Goal: Transaction & Acquisition: Purchase product/service

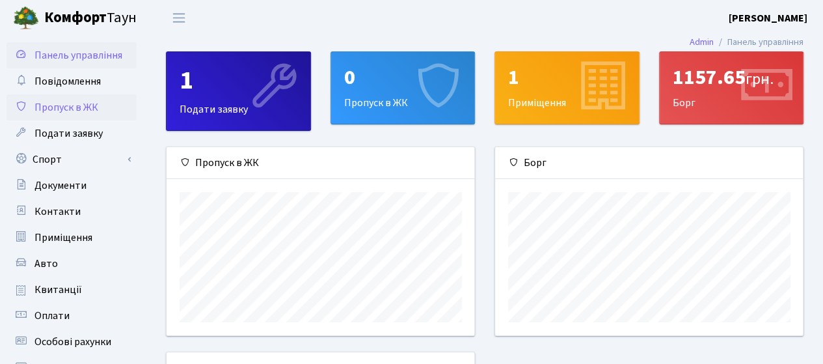
scroll to position [187, 309]
click at [22, 290] on icon at bounding box center [20, 290] width 9 height 10
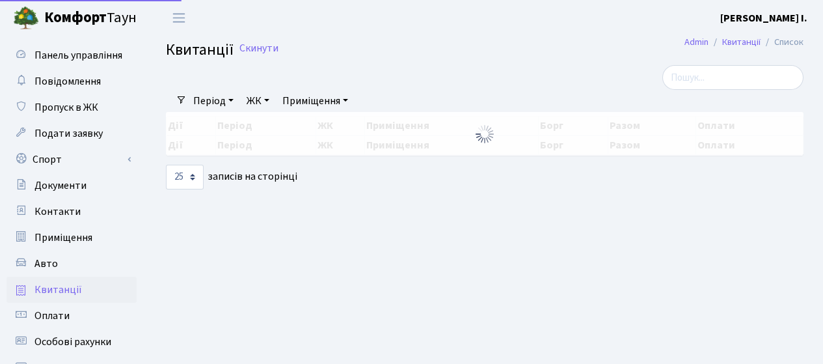
select select "25"
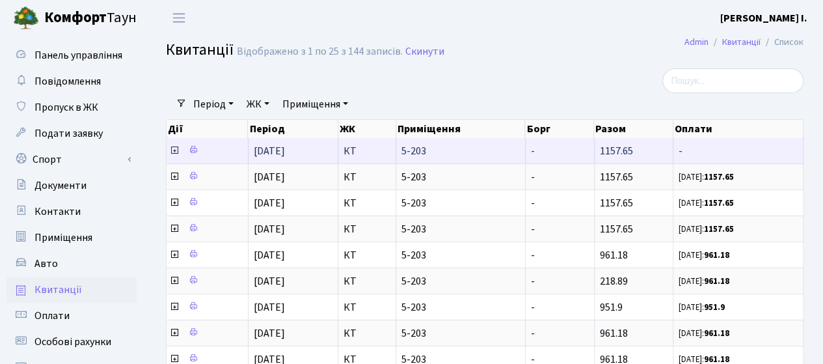
click at [173, 152] on icon at bounding box center [174, 150] width 10 height 10
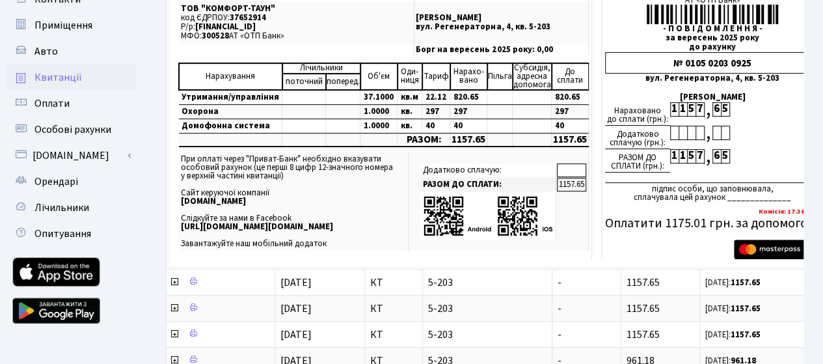
scroll to position [229, 0]
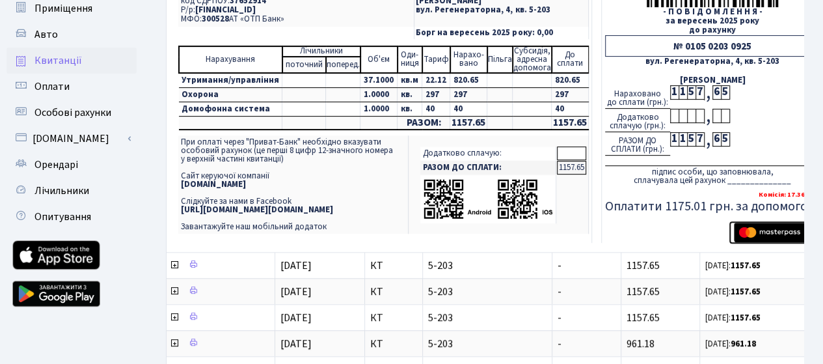
click at [747, 227] on img "submit" at bounding box center [775, 233] width 82 height 20
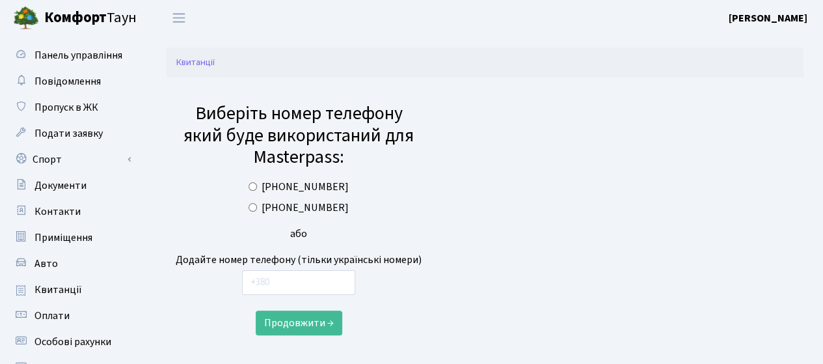
click at [315, 206] on label "[PHONE_NUMBER]" at bounding box center [305, 208] width 87 height 16
click at [257, 206] on input "[PHONE_NUMBER]" at bounding box center [253, 207] width 8 height 8
radio input "true"
click at [301, 325] on button "Продовжити →" at bounding box center [299, 323] width 87 height 25
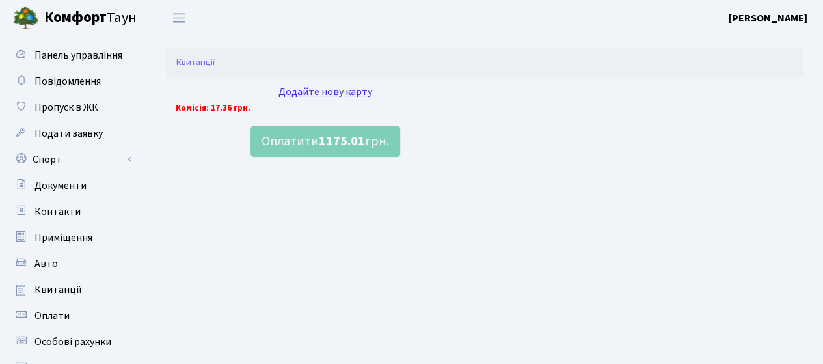
click at [346, 93] on div "Додайте нову карту" at bounding box center [325, 92] width 299 height 16
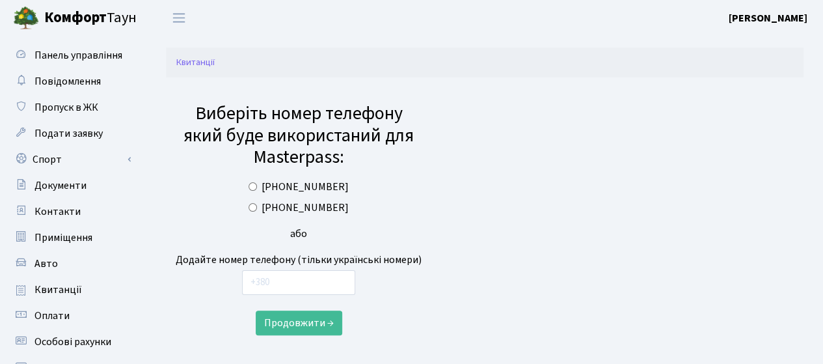
click at [294, 184] on label "[PHONE_NUMBER]" at bounding box center [305, 187] width 87 height 16
click at [257, 184] on input "(067) 315-05-79" at bounding box center [253, 186] width 8 height 8
radio input "true"
click at [294, 318] on button "Продовжити →" at bounding box center [299, 323] width 87 height 25
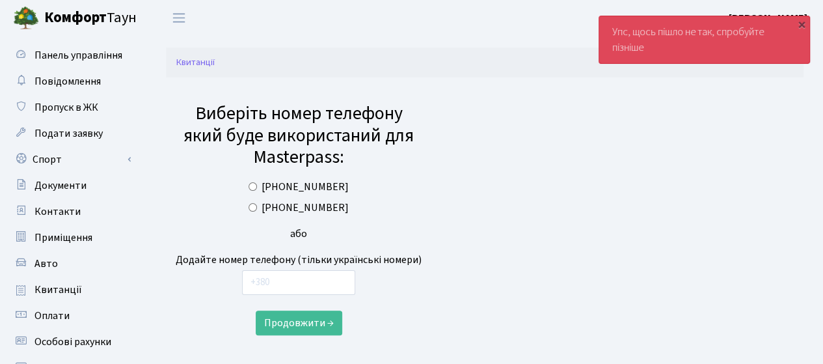
click at [296, 184] on label "[PHONE_NUMBER]" at bounding box center [305, 187] width 87 height 16
click at [257, 184] on input "[PHONE_NUMBER]" at bounding box center [253, 186] width 8 height 8
radio input "true"
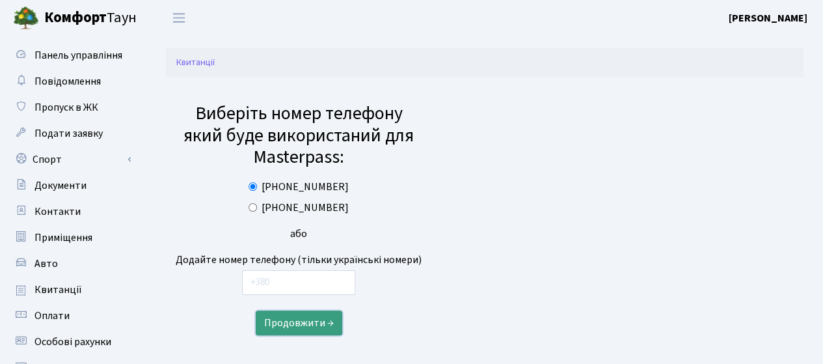
click at [293, 318] on button "Продовжити →" at bounding box center [299, 323] width 87 height 25
